Goal: Find specific page/section: Find specific page/section

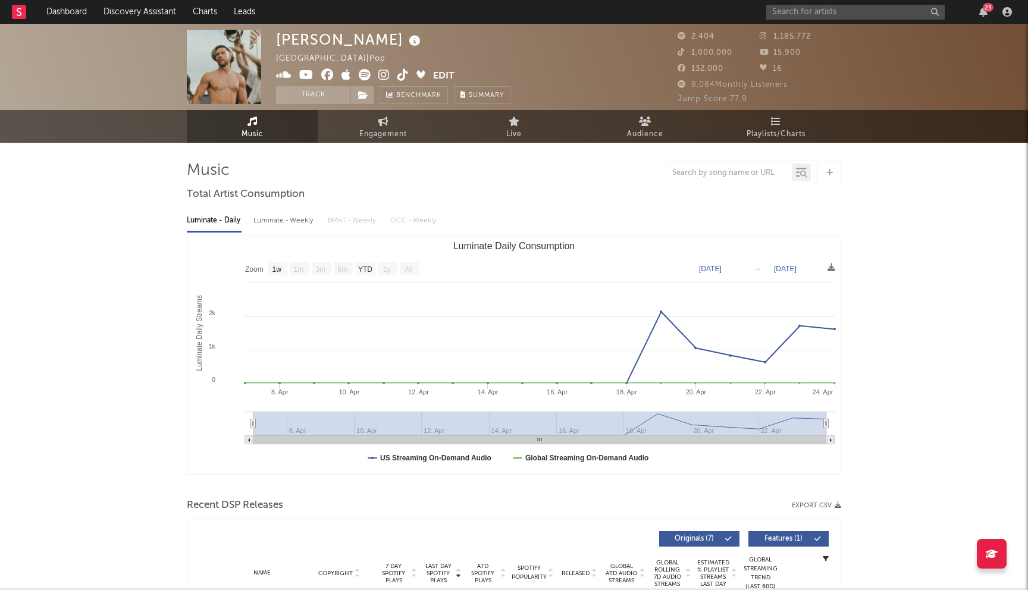
select select "1w"
click at [797, 14] on input "text" at bounding box center [855, 12] width 178 height 15
type input "destin laurel"
click at [834, 33] on div "Destin Laurel" at bounding box center [873, 36] width 131 height 14
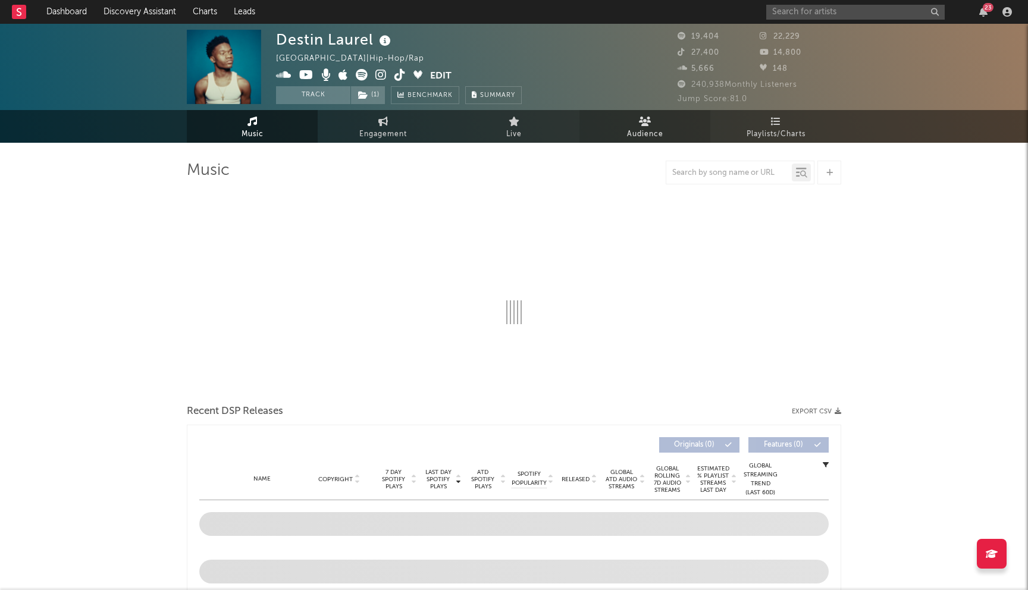
select select "6m"
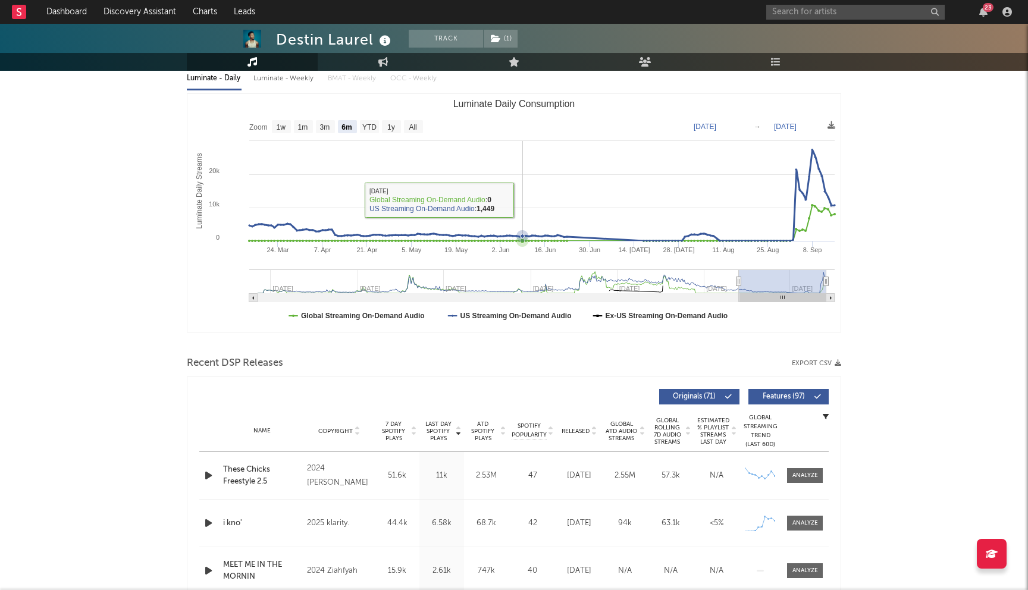
scroll to position [220, 0]
